Goal: Task Accomplishment & Management: Complete application form

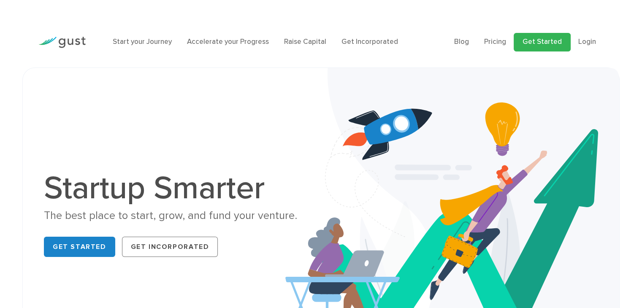
click at [552, 40] on link "Get Started" at bounding box center [541, 42] width 57 height 19
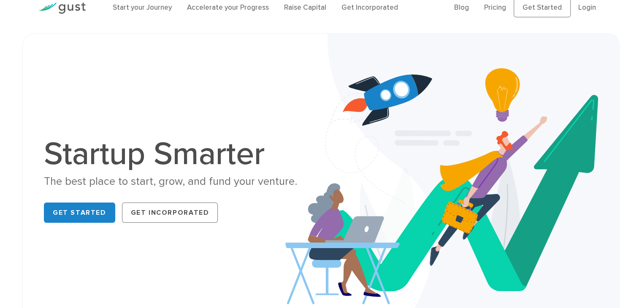
scroll to position [127, 0]
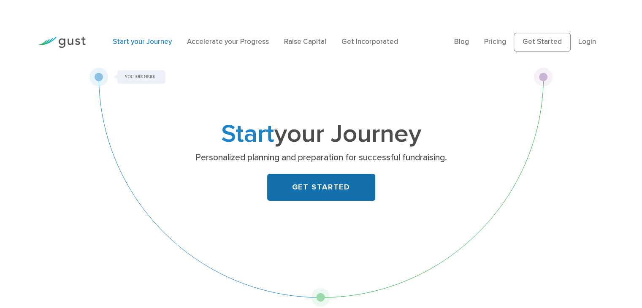
click at [285, 188] on link "GET STARTED" at bounding box center [321, 187] width 108 height 27
